Goal: Book appointment/travel/reservation

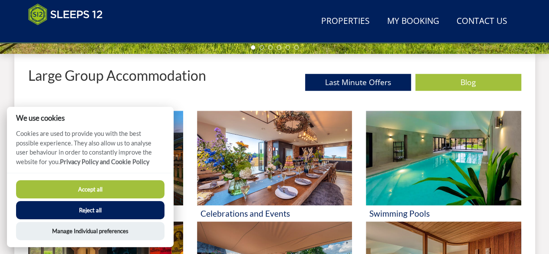
scroll to position [317, 0]
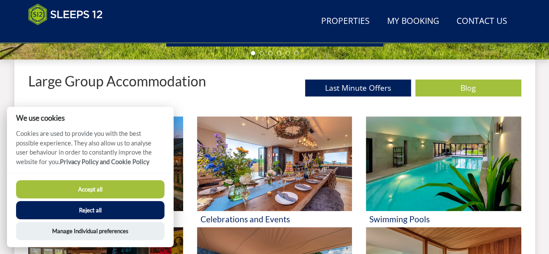
click at [112, 216] on button "Reject all" at bounding box center [90, 210] width 149 height 18
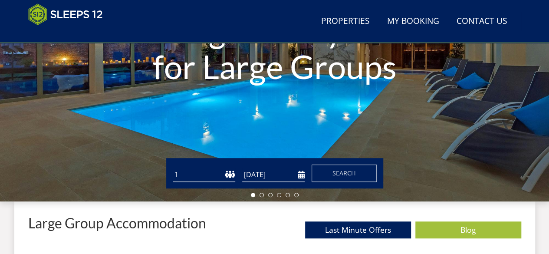
scroll to position [177, 0]
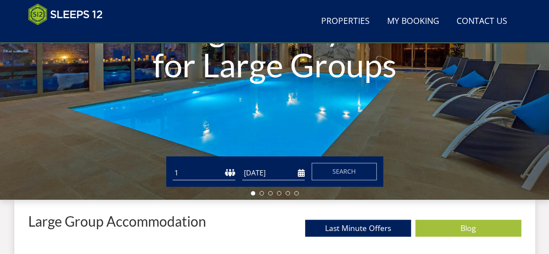
click at [213, 175] on select "1 2 3 4 5 6 7 8 9 10 11 12 13 14 15 16 17 18 19 20 21 22 23 24 25 26 27 28 29 3…" at bounding box center [204, 173] width 63 height 14
select select "10"
click at [173, 166] on select "1 2 3 4 5 6 7 8 9 10 11 12 13 14 15 16 17 18 19 20 21 22 23 24 25 26 27 28 29 3…" at bounding box center [204, 173] width 63 height 14
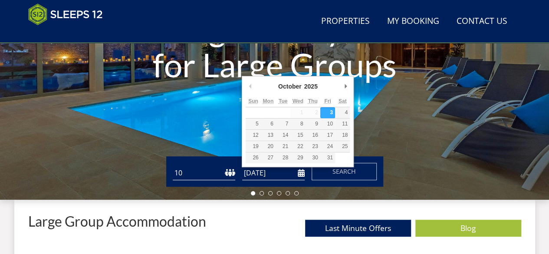
click at [258, 175] on input "[DATE]" at bounding box center [273, 173] width 63 height 14
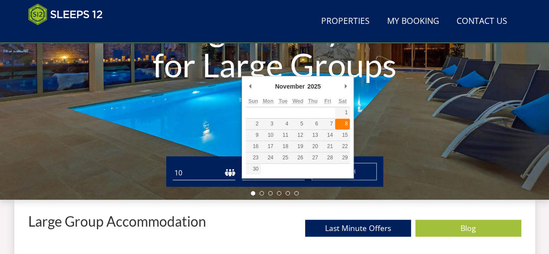
type input "[DATE]"
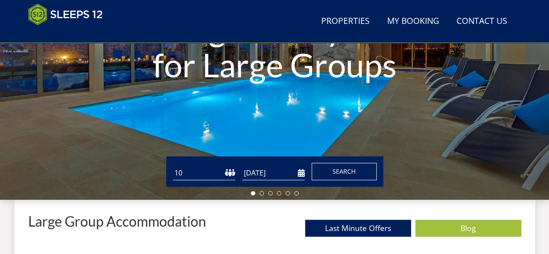
click at [334, 166] on button "Search" at bounding box center [344, 171] width 65 height 17
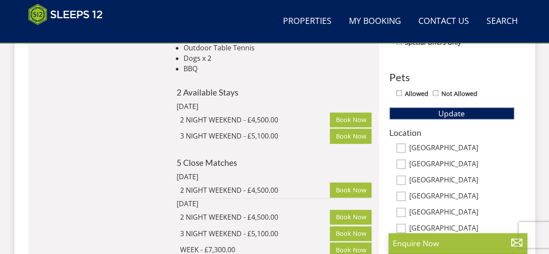
scroll to position [291, 0]
